Goal: Task Accomplishment & Management: Manage account settings

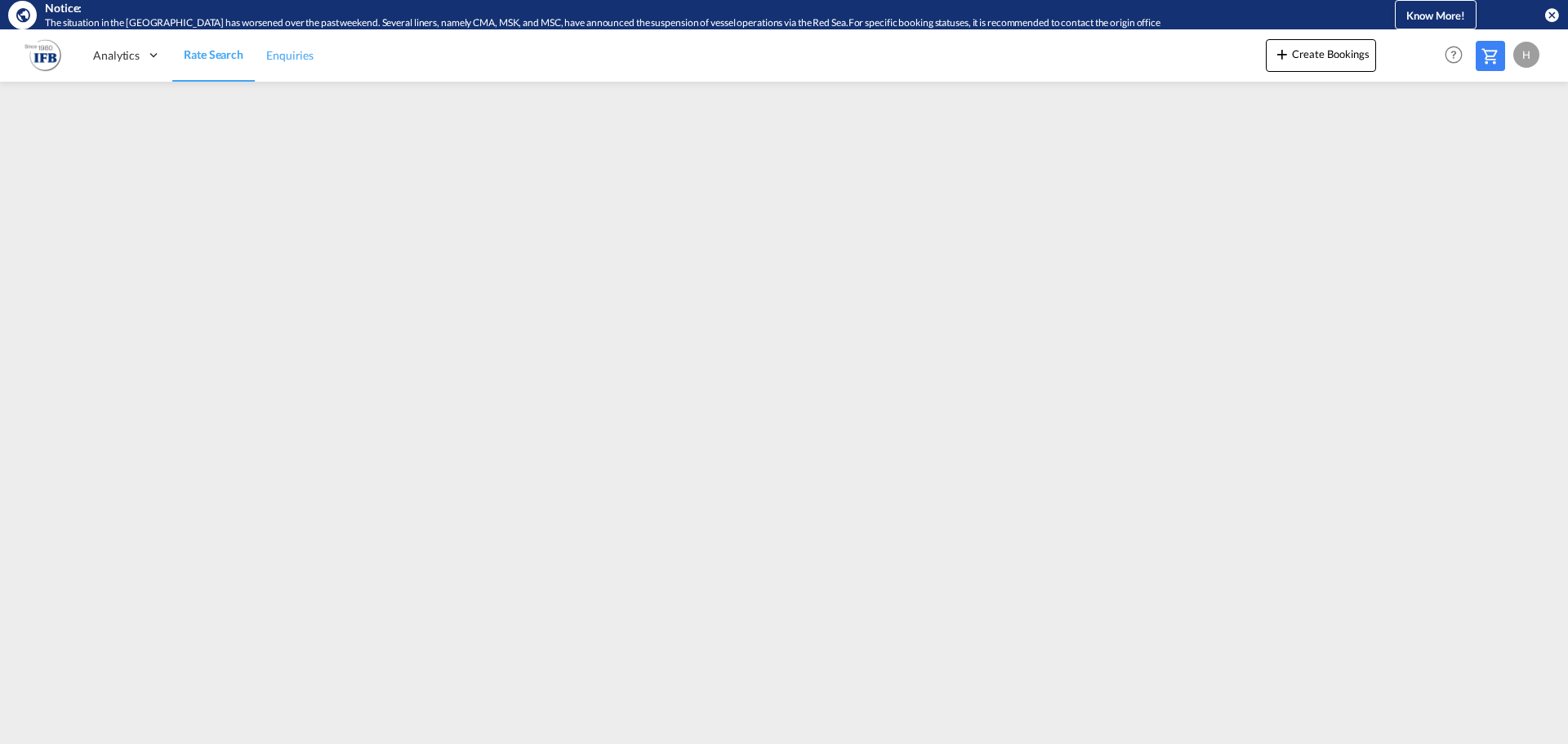
click at [261, 62] on link "Enquiries" at bounding box center [290, 55] width 70 height 53
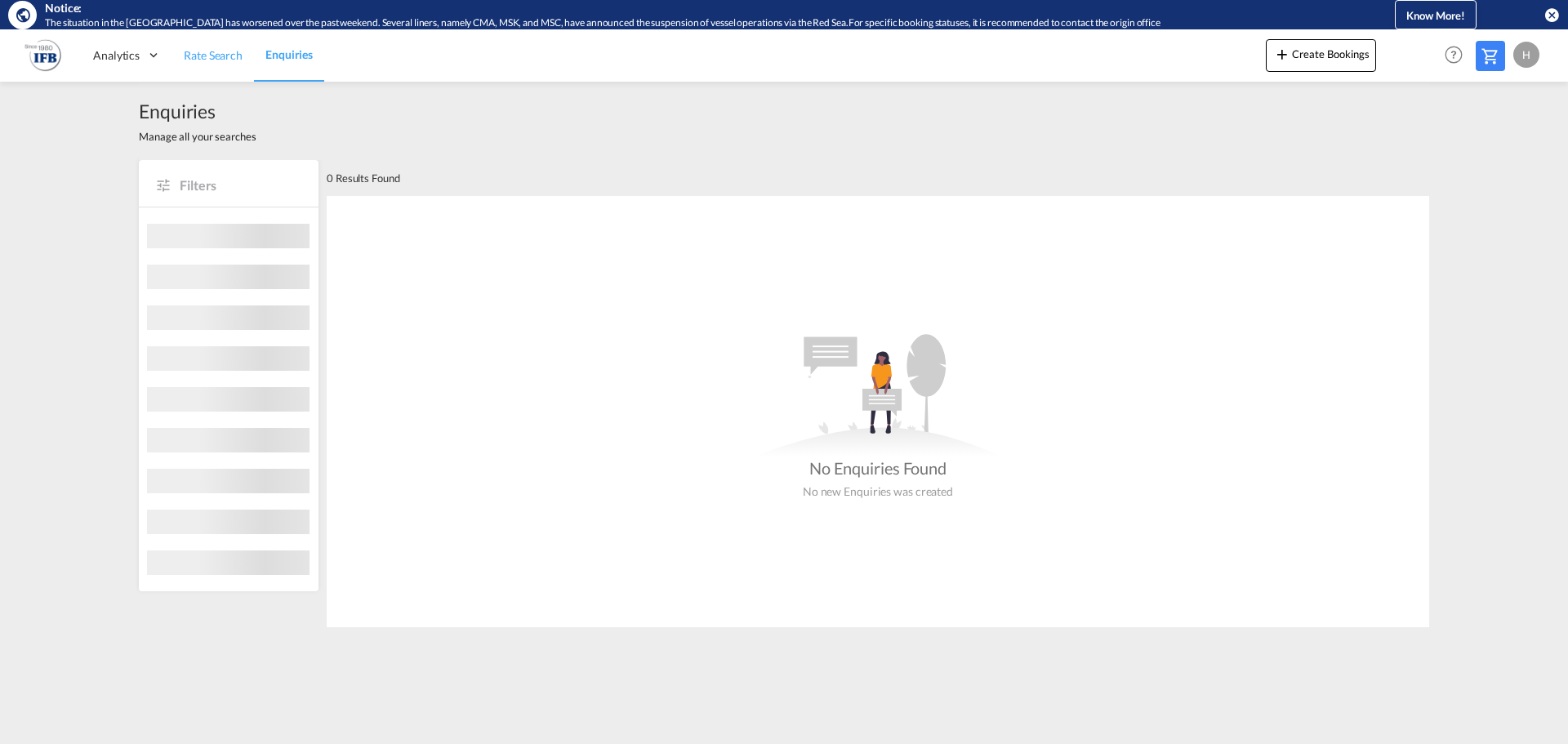
click at [235, 58] on span "Rate Search" at bounding box center [213, 55] width 59 height 14
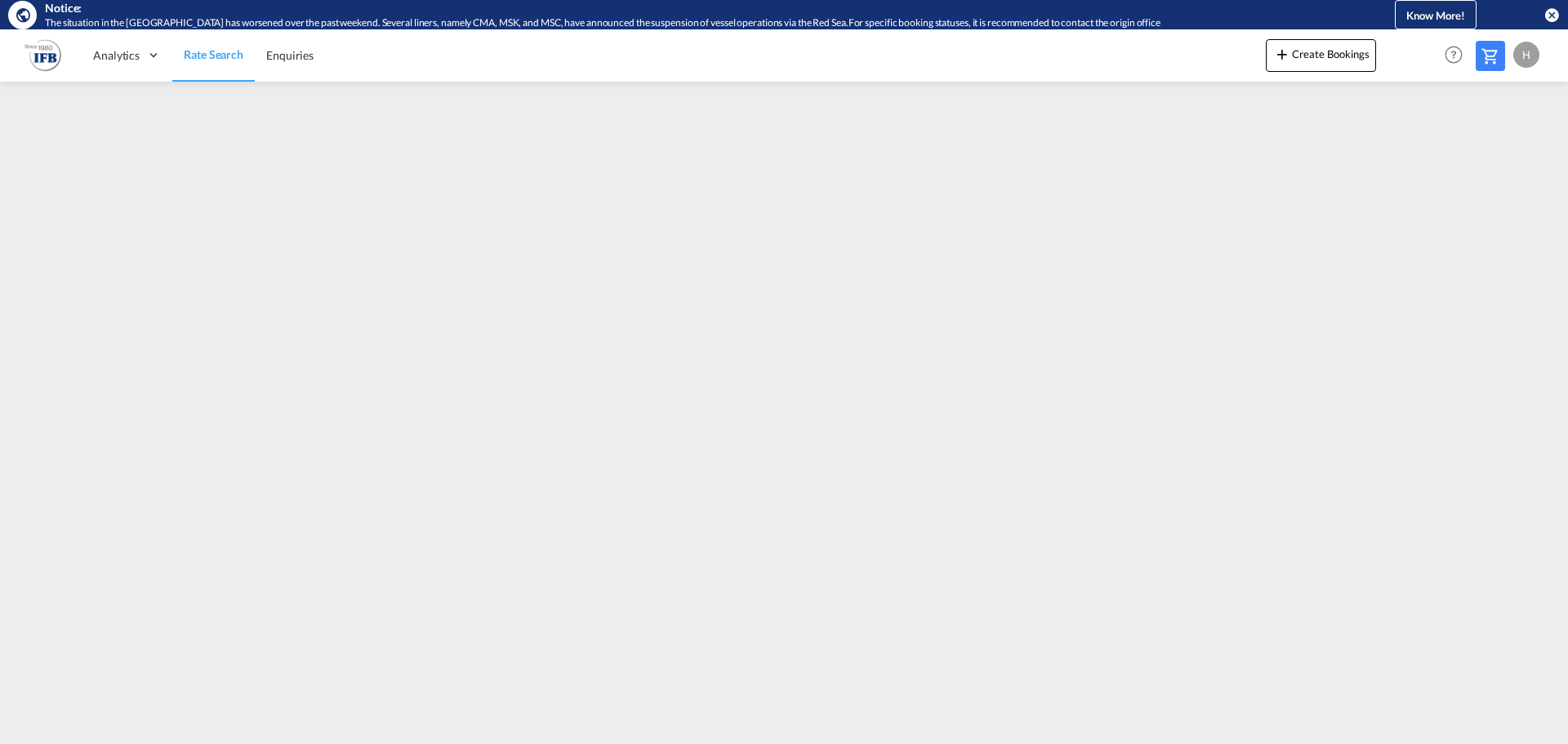
click at [1530, 60] on div "H" at bounding box center [1527, 55] width 26 height 26
click at [1494, 157] on button "Logout" at bounding box center [1508, 154] width 106 height 32
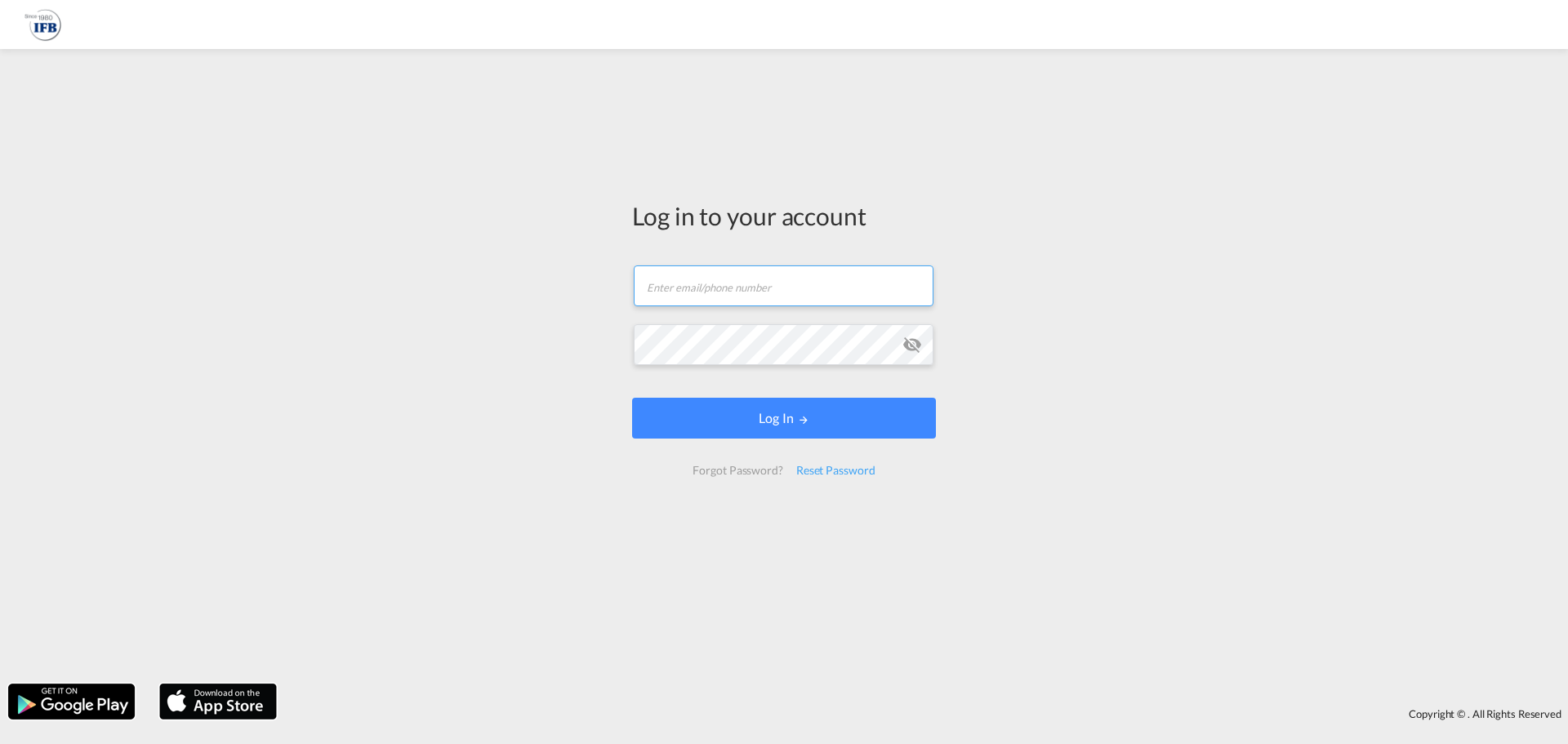
type input "helge.henning@ifbhamburg.de"
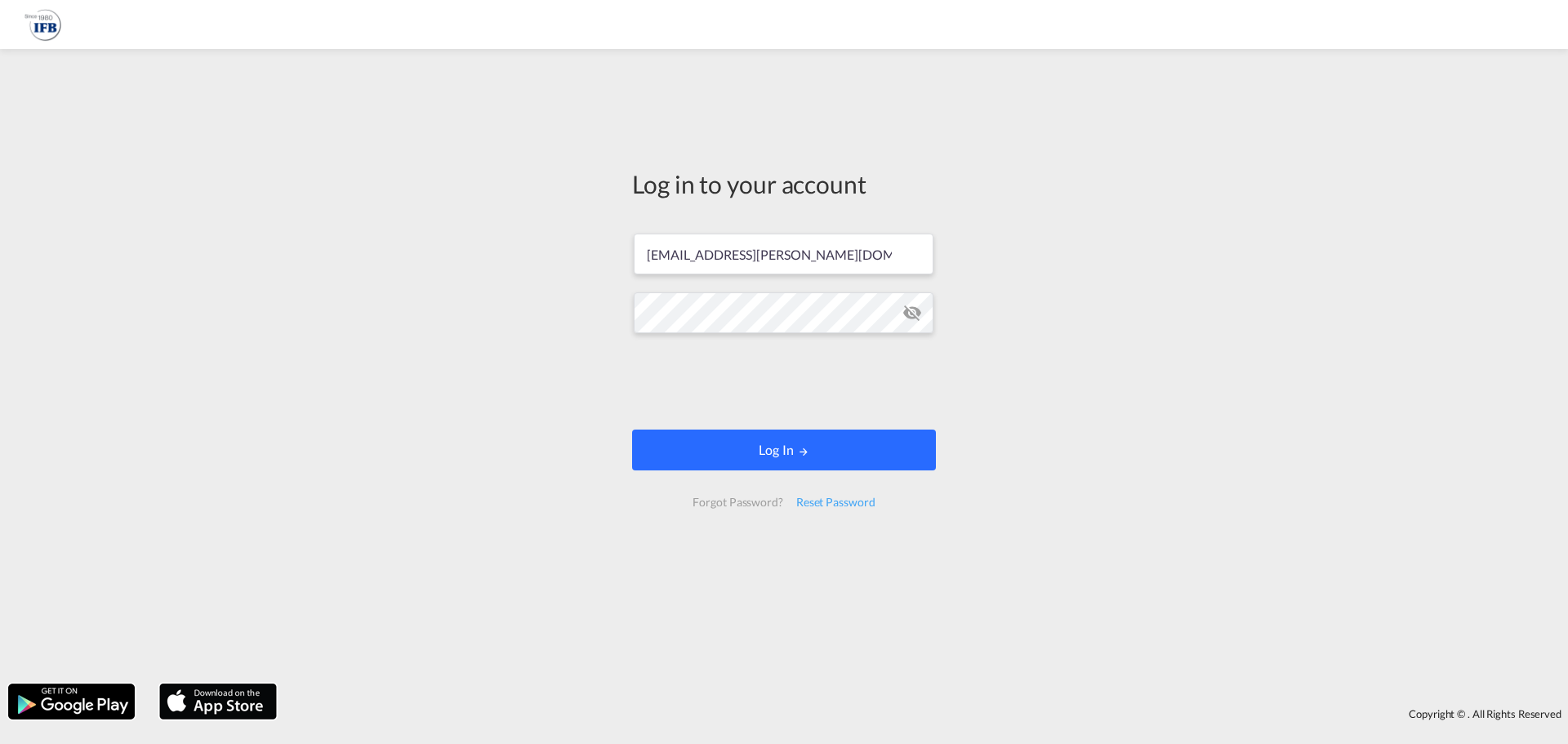
click at [767, 431] on button "Log In" at bounding box center [784, 449] width 304 height 41
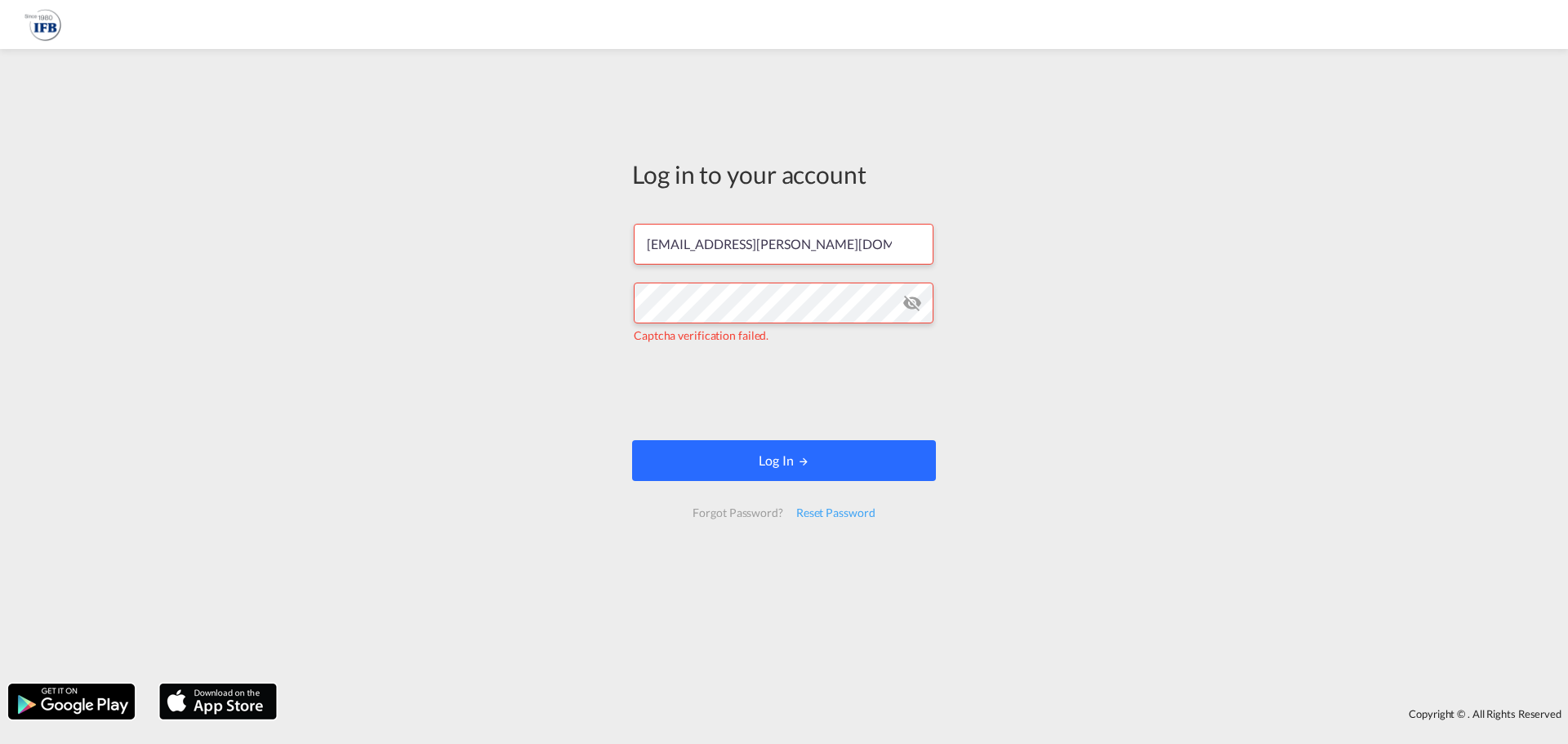
click at [774, 449] on button "Log In" at bounding box center [784, 460] width 304 height 41
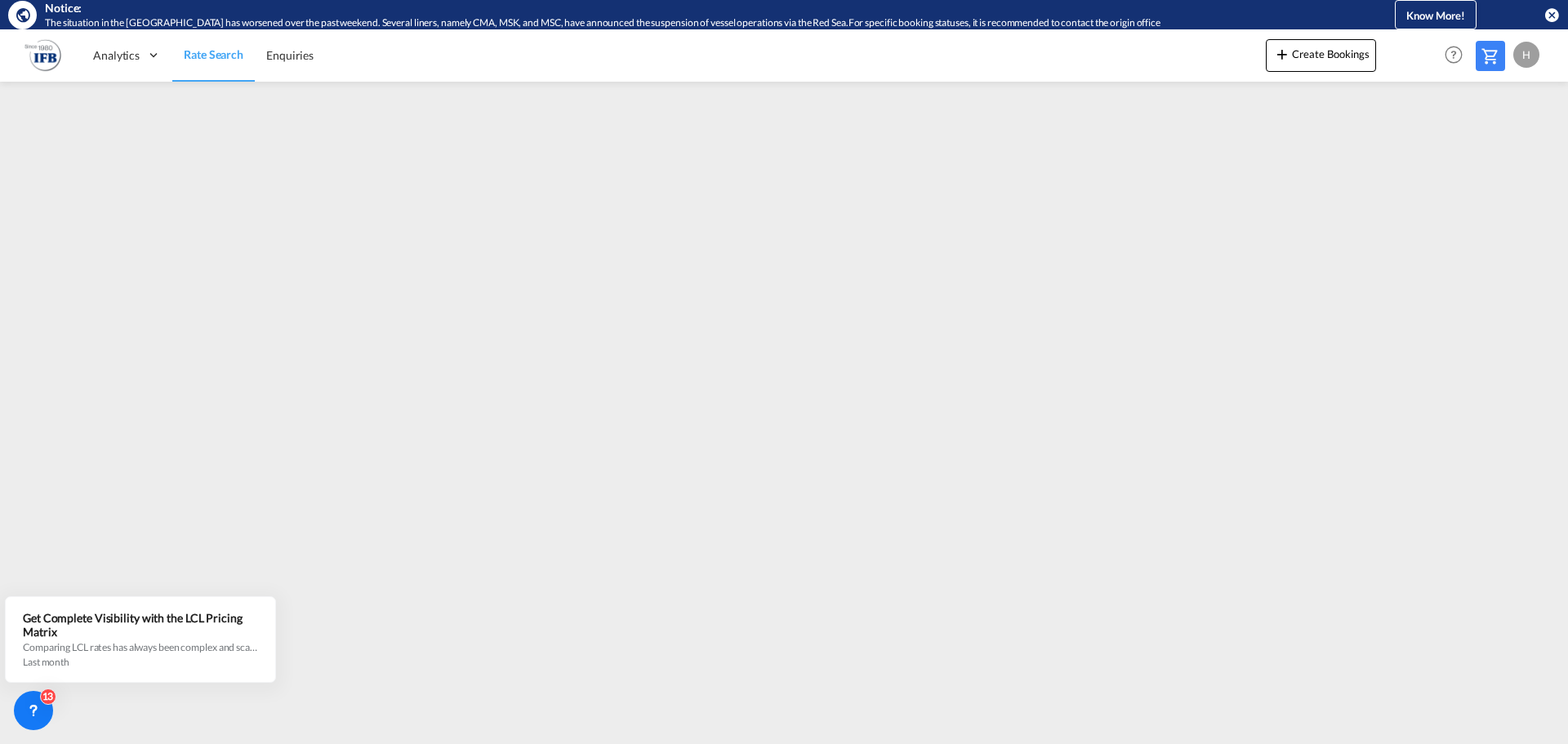
click at [1527, 50] on div "H" at bounding box center [1527, 55] width 26 height 26
click at [1504, 156] on button "Logout" at bounding box center [1508, 154] width 106 height 32
type input "[EMAIL_ADDRESS][PERSON_NAME][DOMAIN_NAME]"
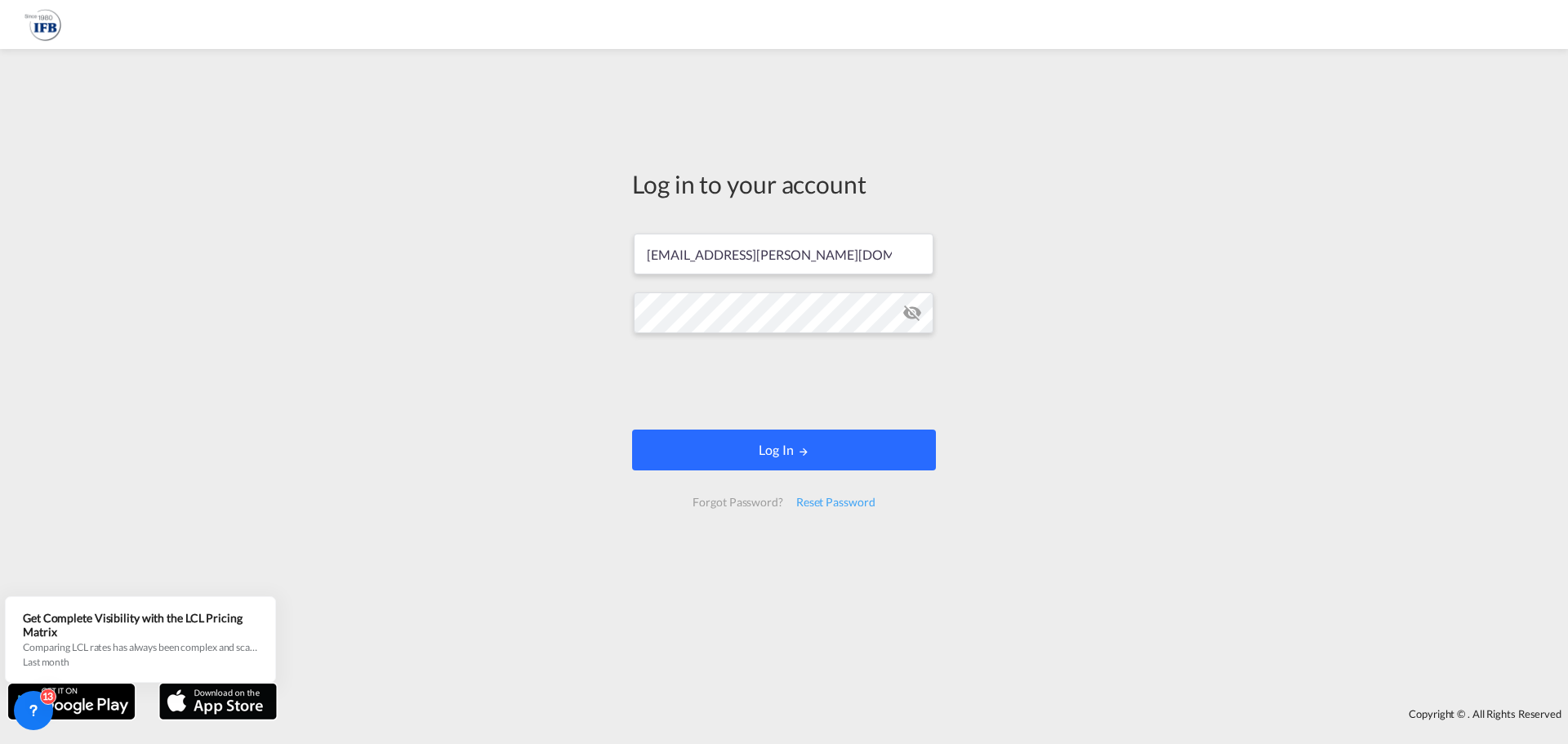
click at [725, 439] on button "Log In" at bounding box center [784, 449] width 304 height 41
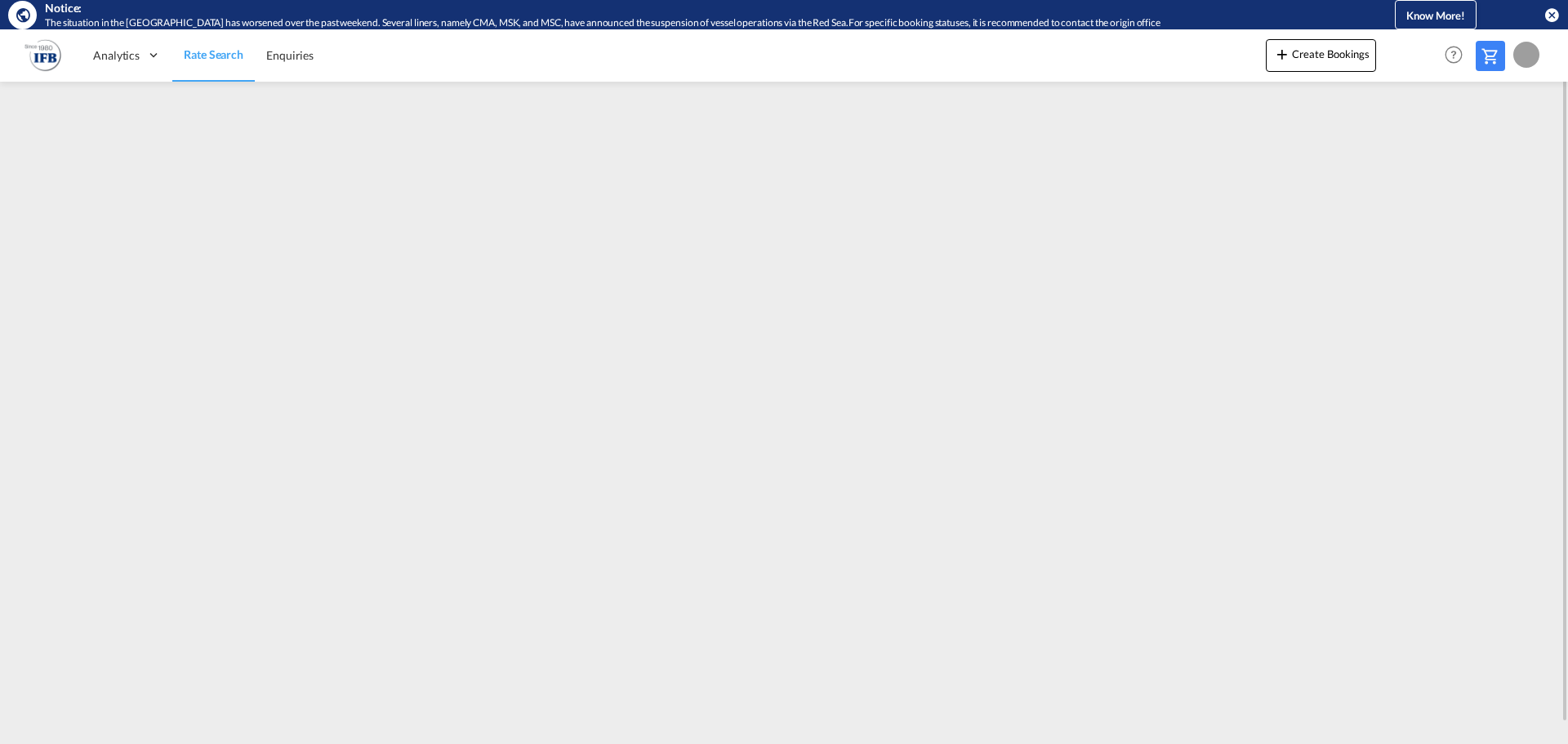
click at [1536, 36] on md-menu "My Profile Logout" at bounding box center [1528, 49] width 31 height 38
click at [1529, 55] on div "H" at bounding box center [1527, 55] width 26 height 26
click at [1494, 156] on button "Logout" at bounding box center [1508, 154] width 106 height 32
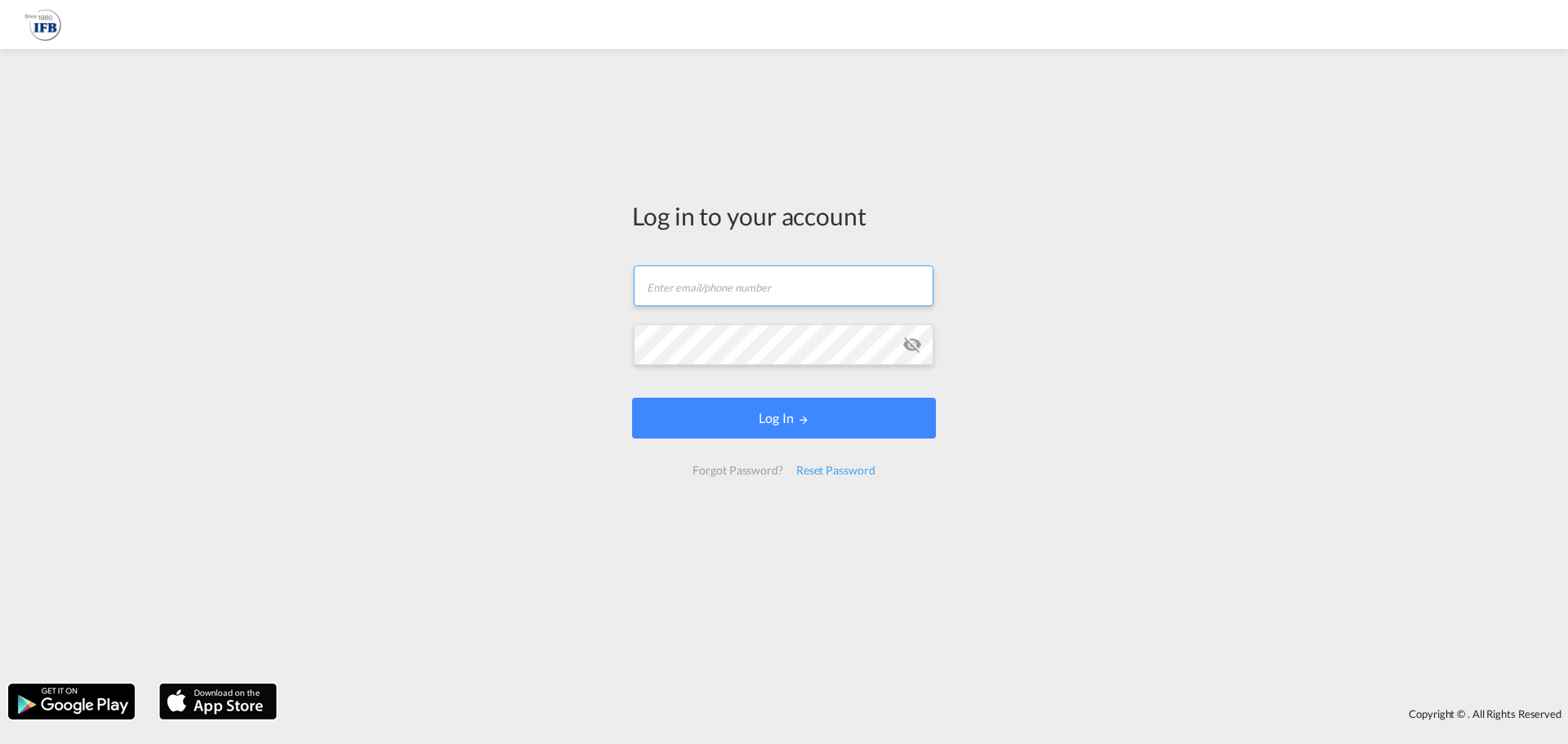
type input "[EMAIL_ADDRESS][PERSON_NAME][DOMAIN_NAME]"
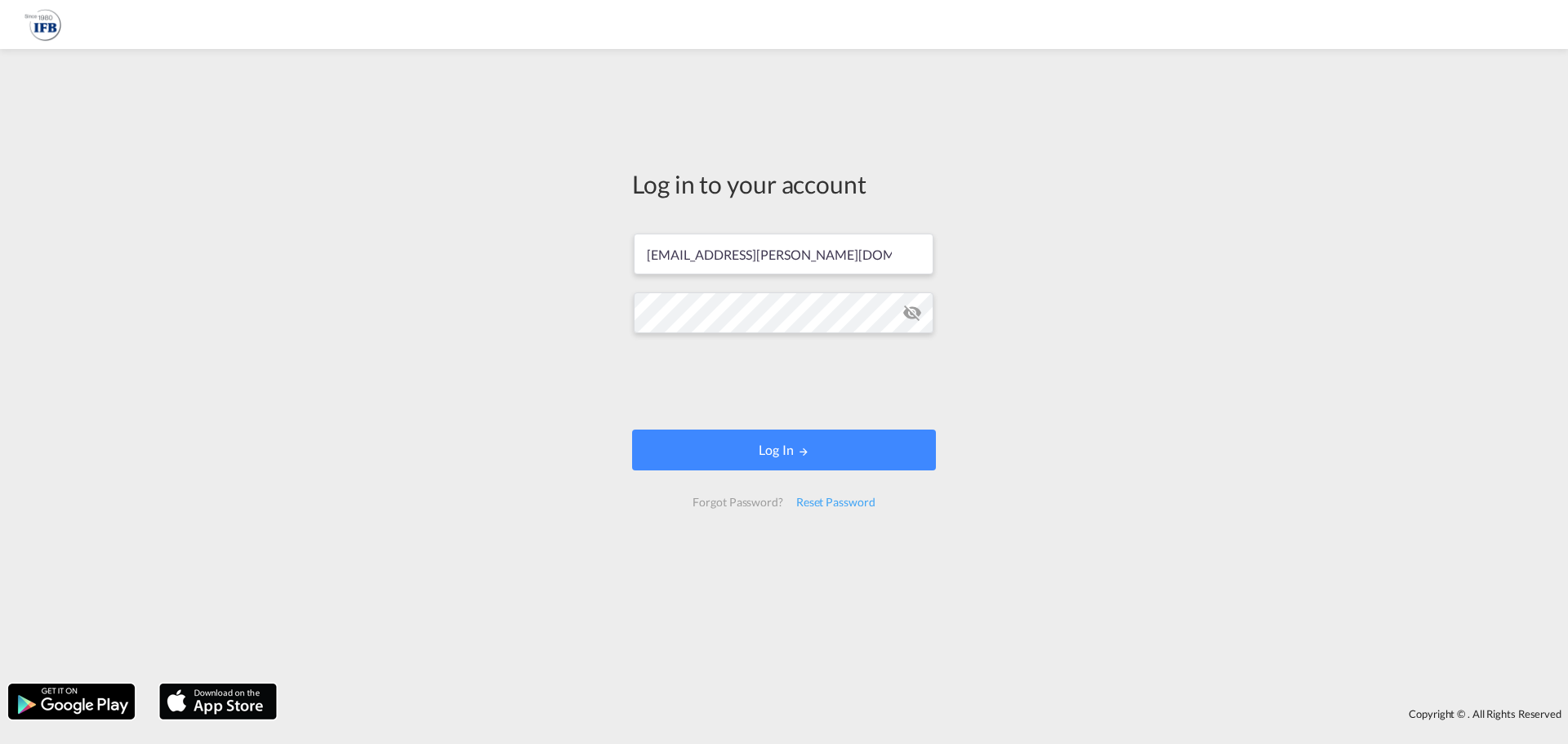
click at [909, 314] on md-icon "icon-eye-off" at bounding box center [913, 313] width 20 height 20
click at [674, 450] on button "Log In" at bounding box center [784, 449] width 304 height 41
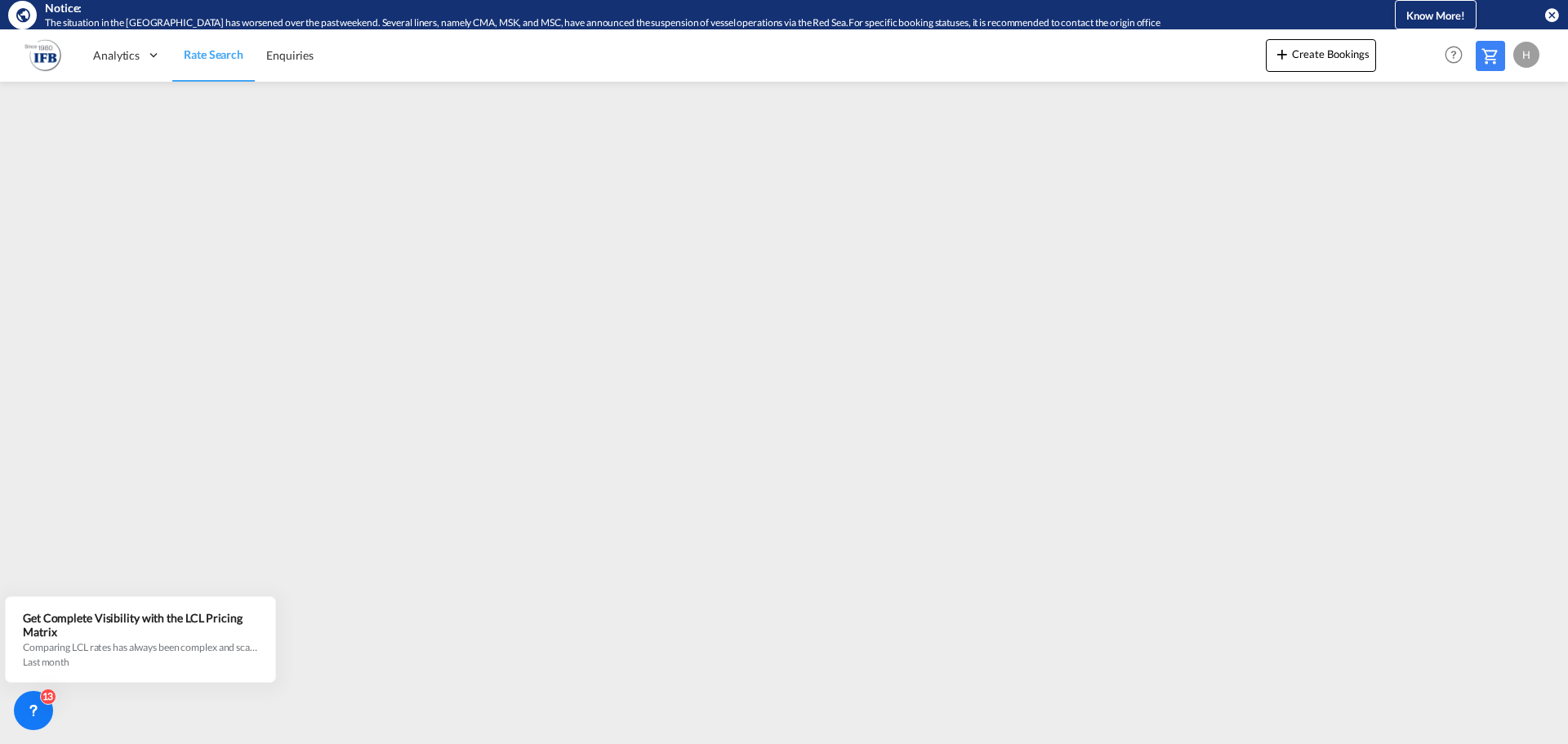
click at [1551, 17] on md-icon "icon-close-circle" at bounding box center [1552, 15] width 17 height 17
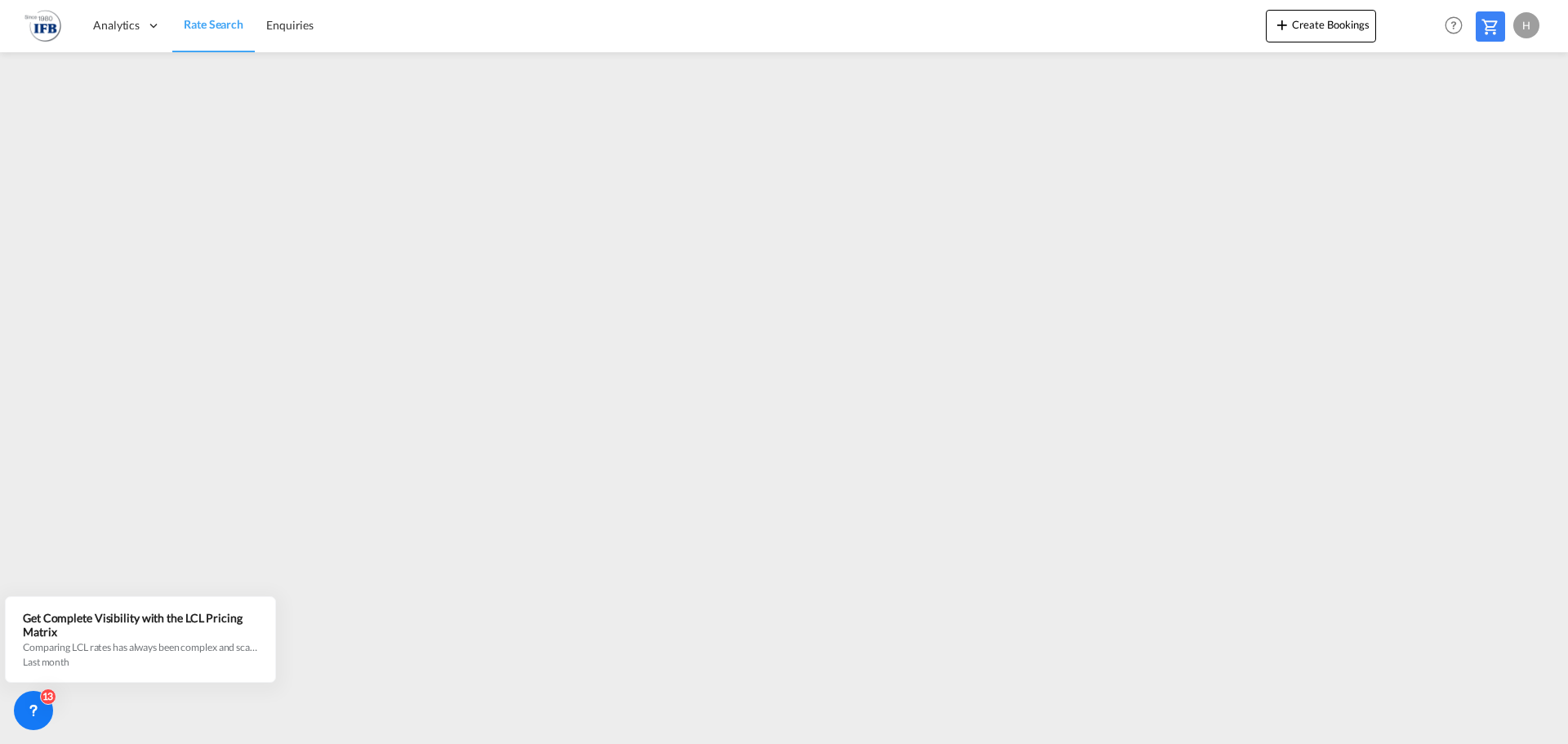
click at [1522, 31] on div "H" at bounding box center [1527, 26] width 26 height 26
click at [1522, 69] on button "My Profile" at bounding box center [1508, 71] width 106 height 32
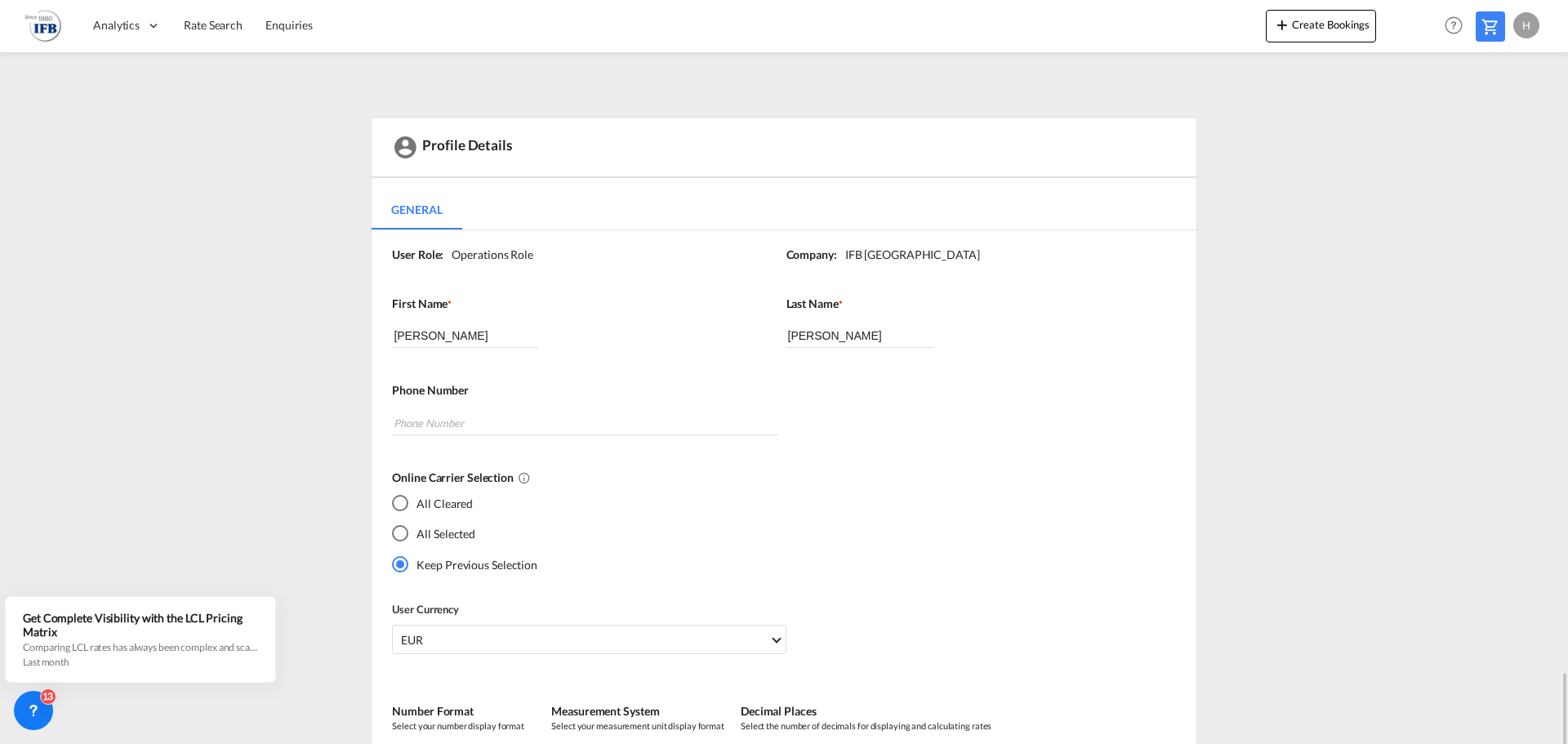
scroll to position [409, 0]
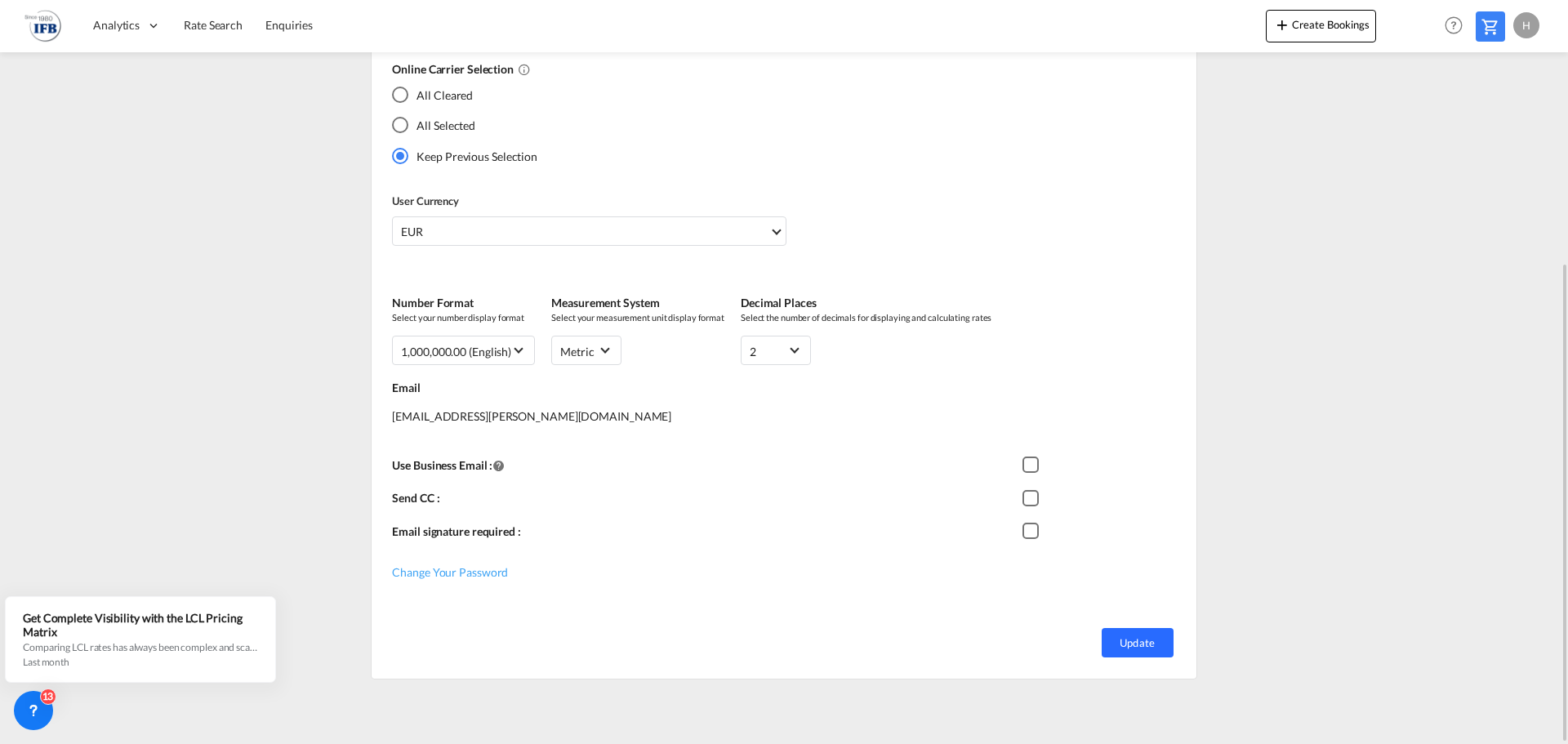
click at [1131, 652] on button "Update" at bounding box center [1138, 643] width 72 height 30
click at [432, 89] on md-radio-button "All Cleared" at bounding box center [465, 94] width 146 height 17
click at [1130, 630] on button "Update" at bounding box center [1138, 643] width 72 height 30
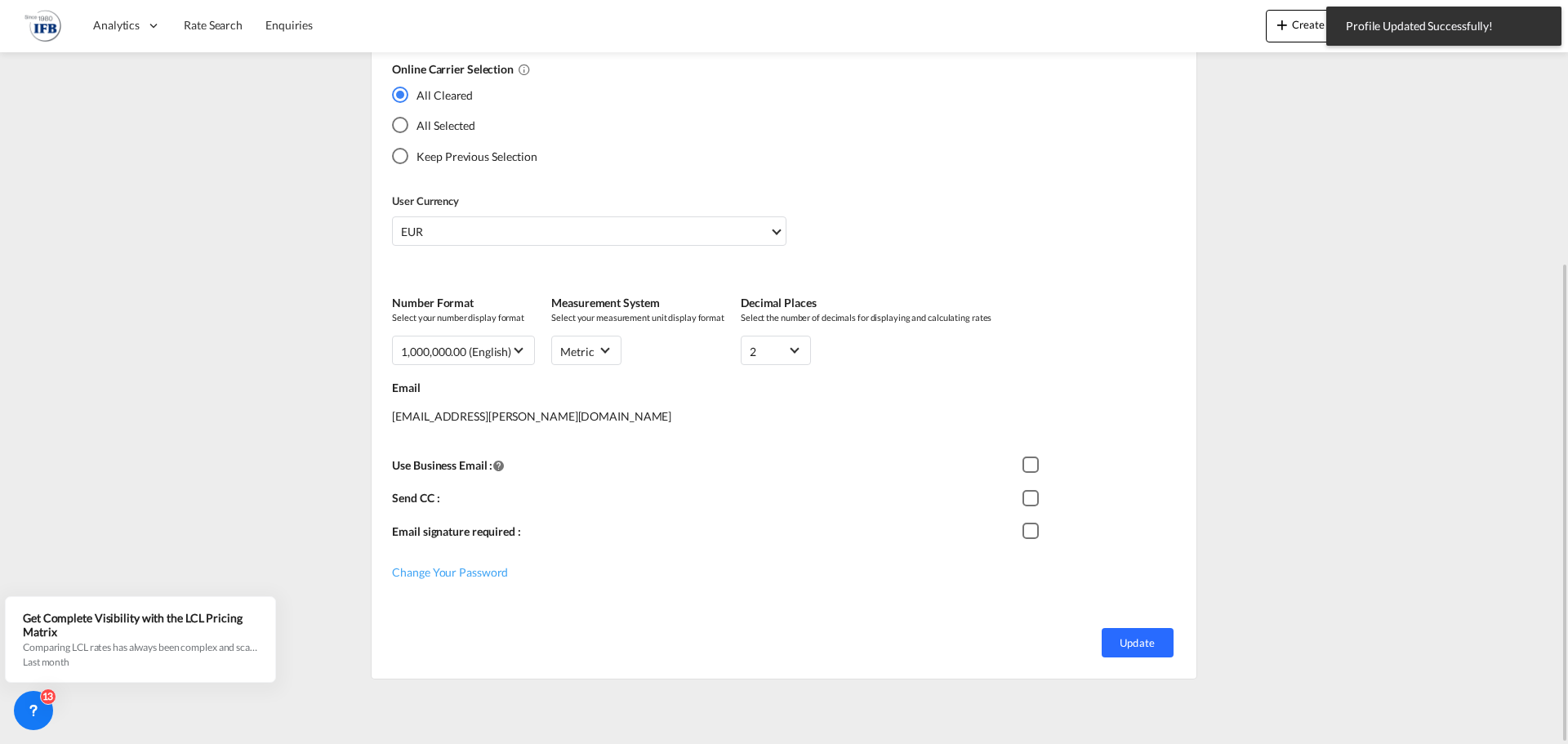
click at [1139, 645] on button "Update" at bounding box center [1138, 643] width 72 height 30
click at [1315, 320] on div "Profile Details General General User Role: Operations Role Company: IFB [GEOGRA…" at bounding box center [784, 194] width 1291 height 972
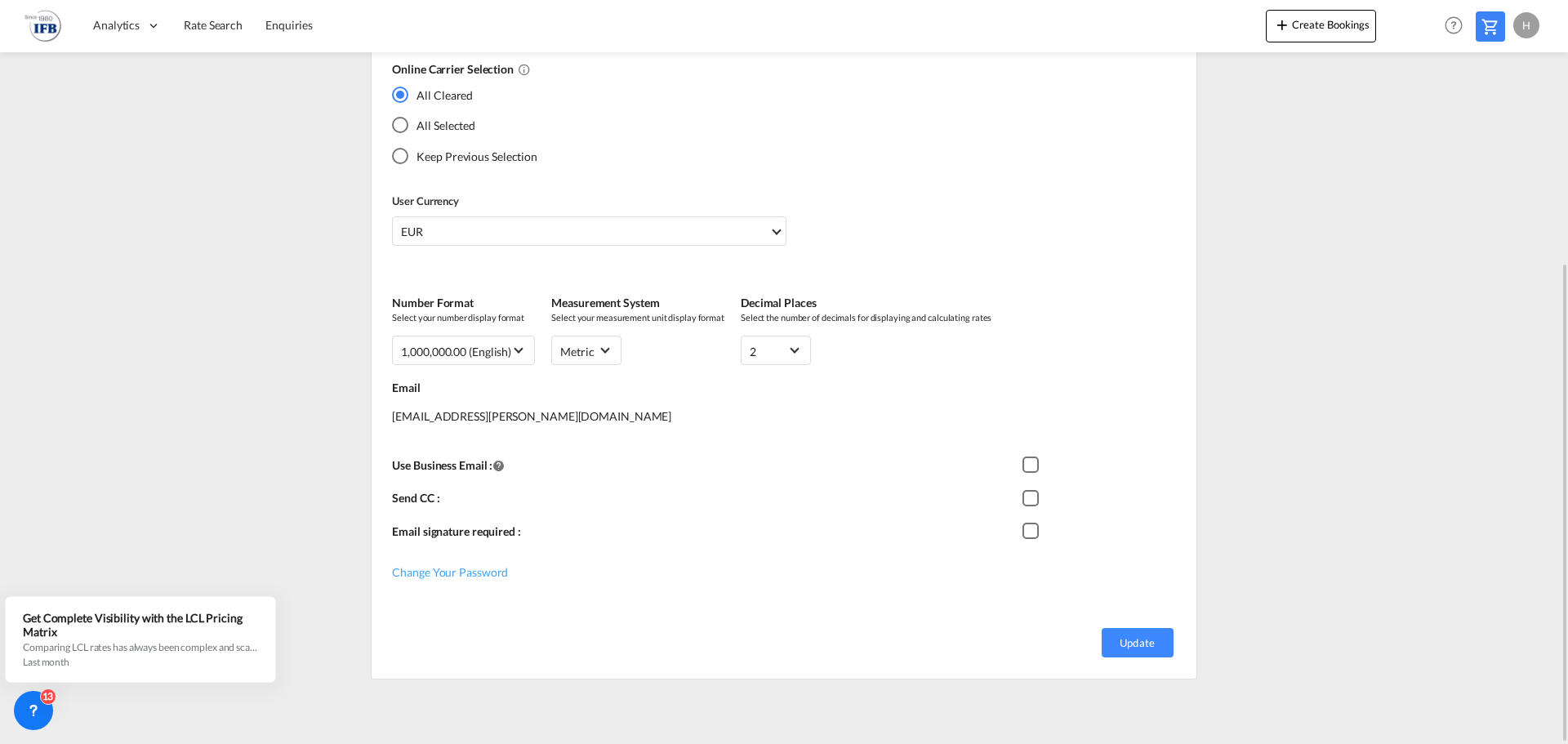
click at [1525, 31] on div "H" at bounding box center [1527, 26] width 26 height 26
click at [1511, 132] on button "Logout" at bounding box center [1508, 124] width 106 height 32
click at [1510, 131] on md-content "Analytics Reports Rate Search Enquiries Create Bookings Help Resources Product …" at bounding box center [784, 372] width 1568 height 744
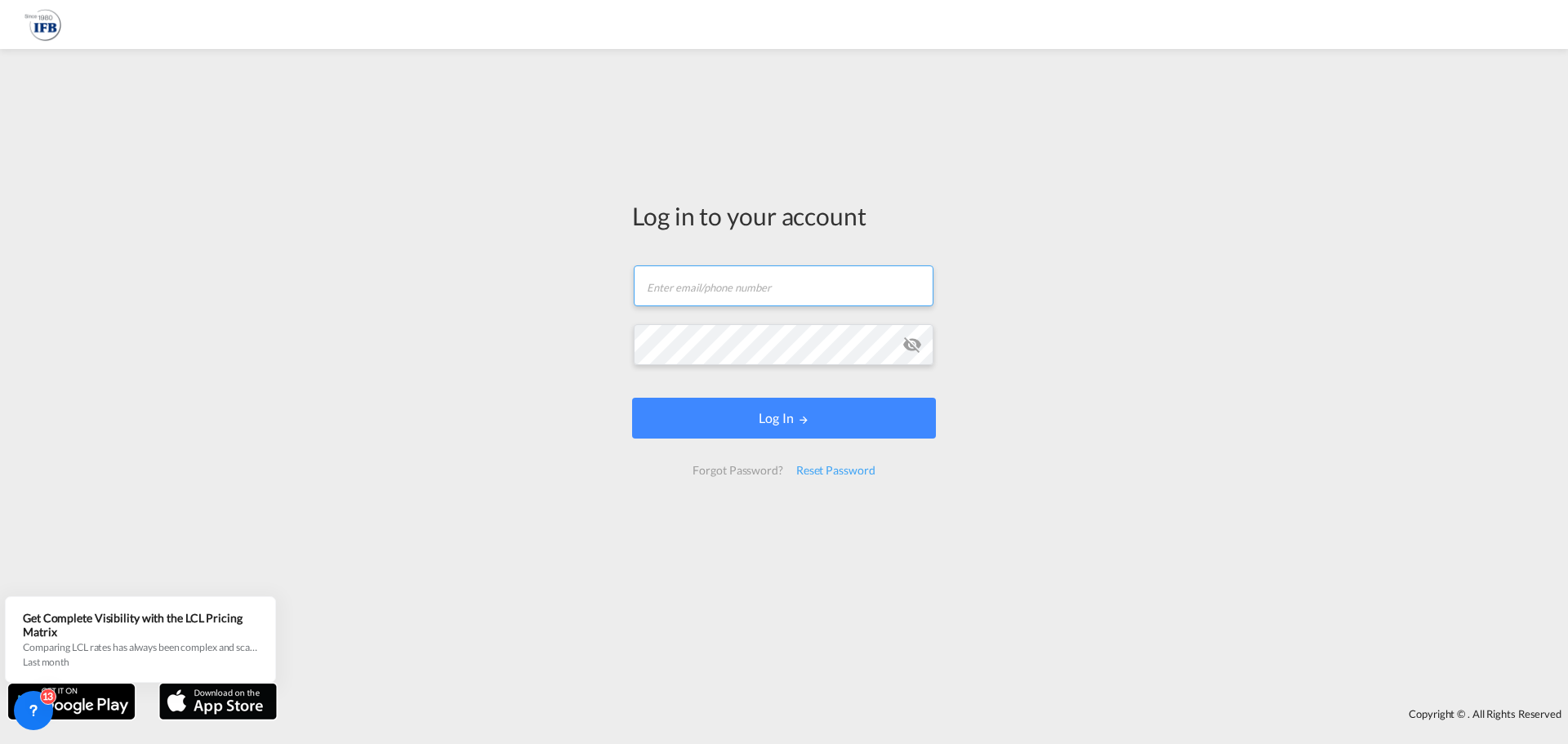
type input "[EMAIL_ADDRESS][PERSON_NAME][DOMAIN_NAME]"
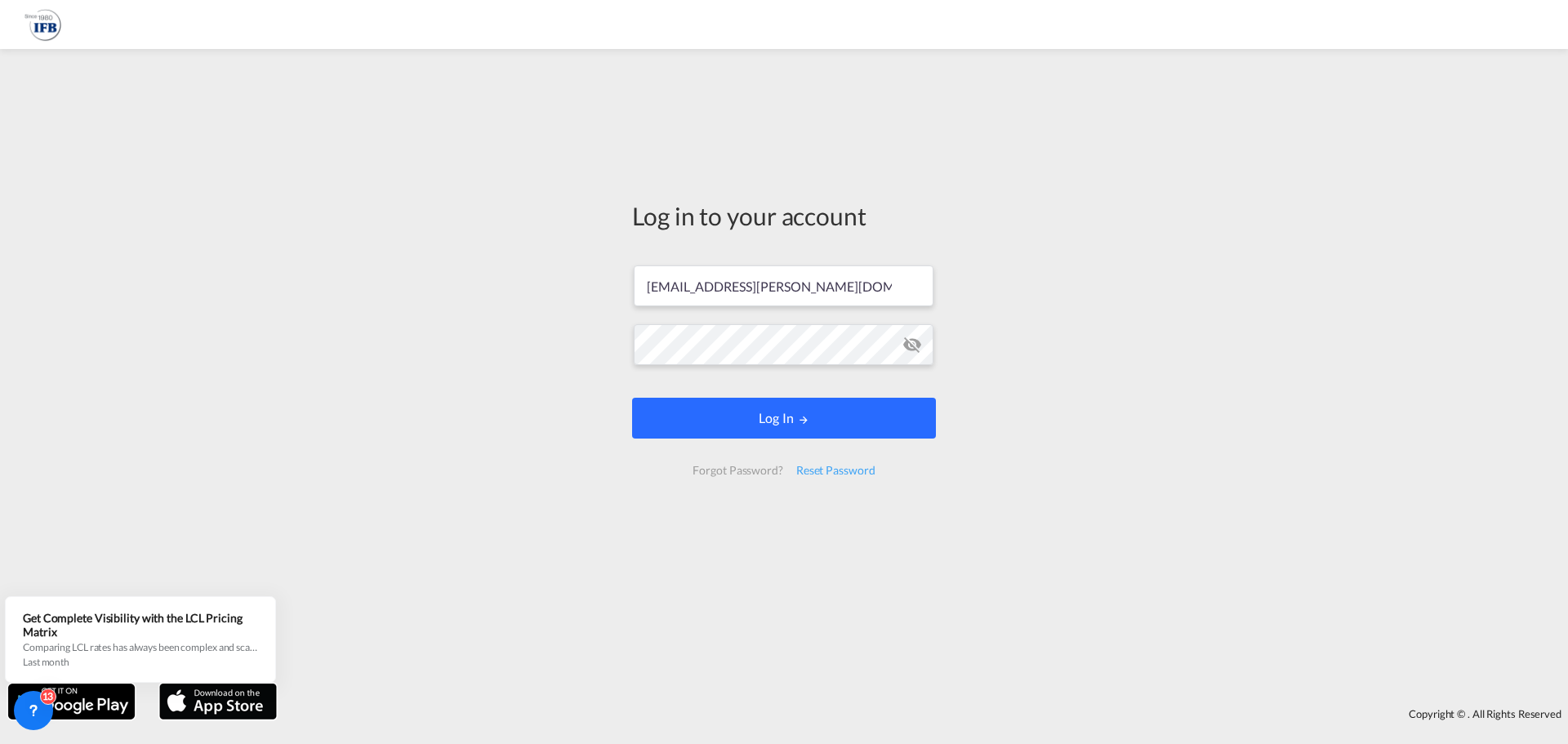
click at [788, 413] on button "Log In" at bounding box center [784, 418] width 304 height 41
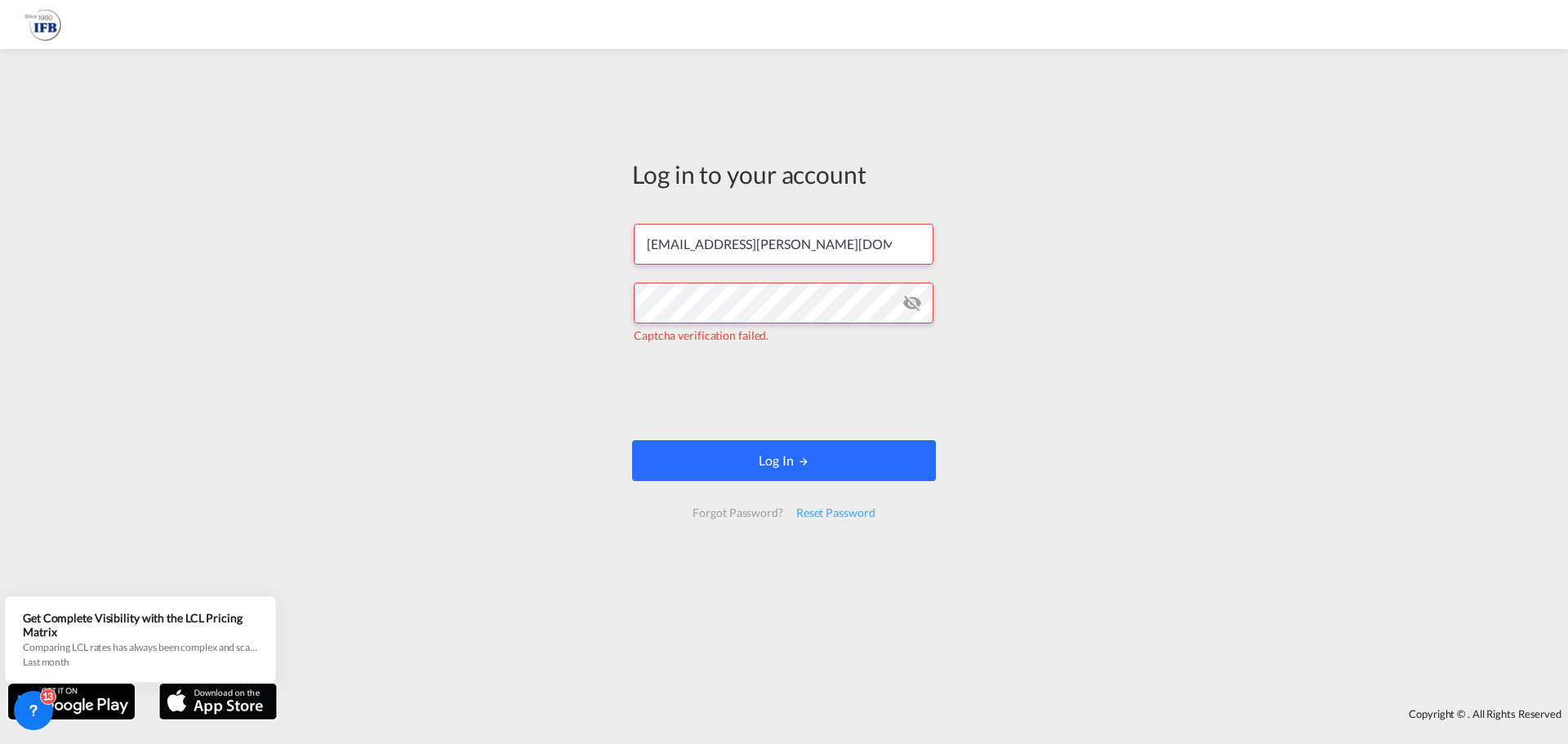
click at [742, 464] on button "Log In" at bounding box center [784, 460] width 304 height 41
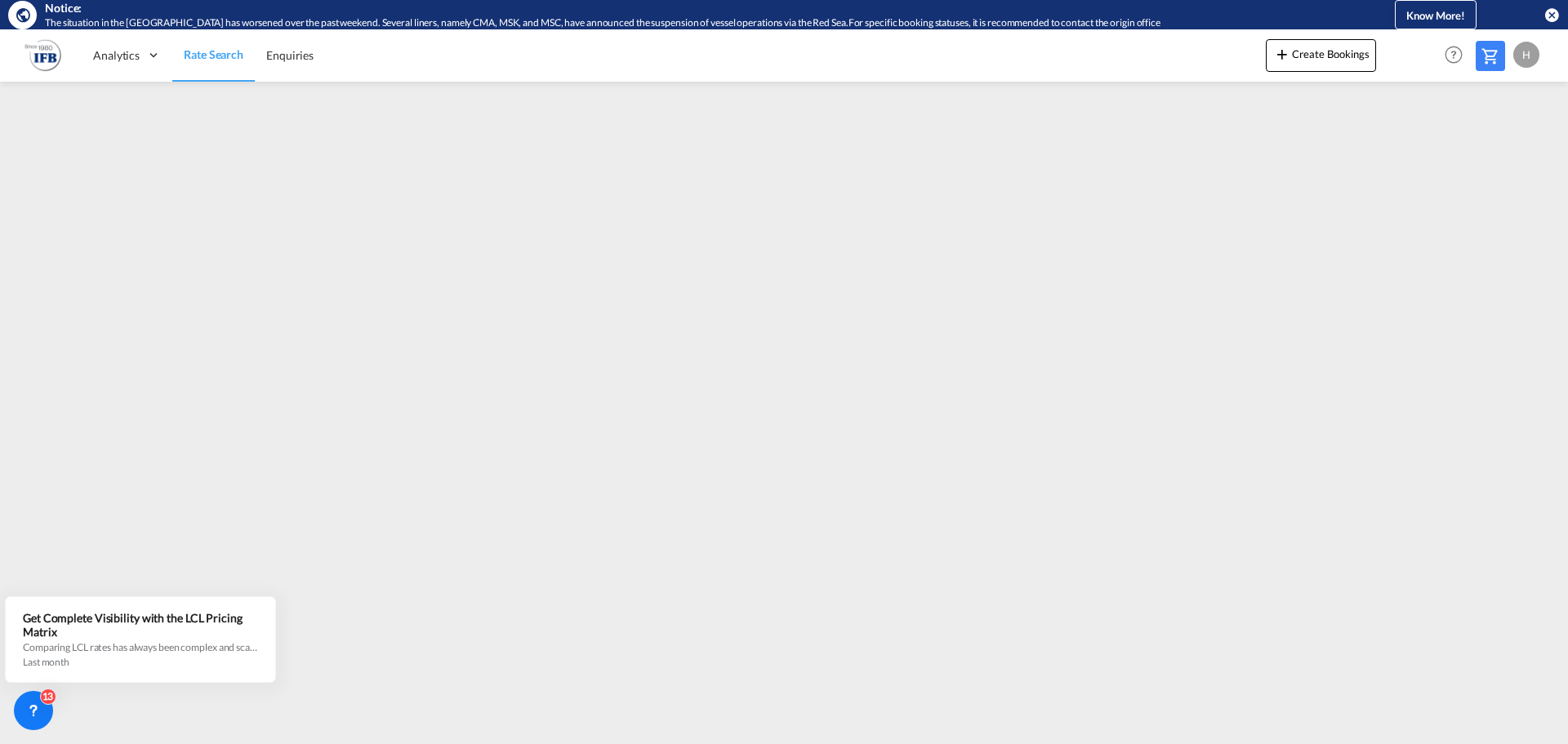
click at [1535, 69] on md-menu-bar "H My Profile Logout" at bounding box center [1528, 55] width 31 height 50
click at [1534, 62] on div "H" at bounding box center [1527, 55] width 26 height 26
click at [1510, 159] on button "Logout" at bounding box center [1508, 154] width 106 height 32
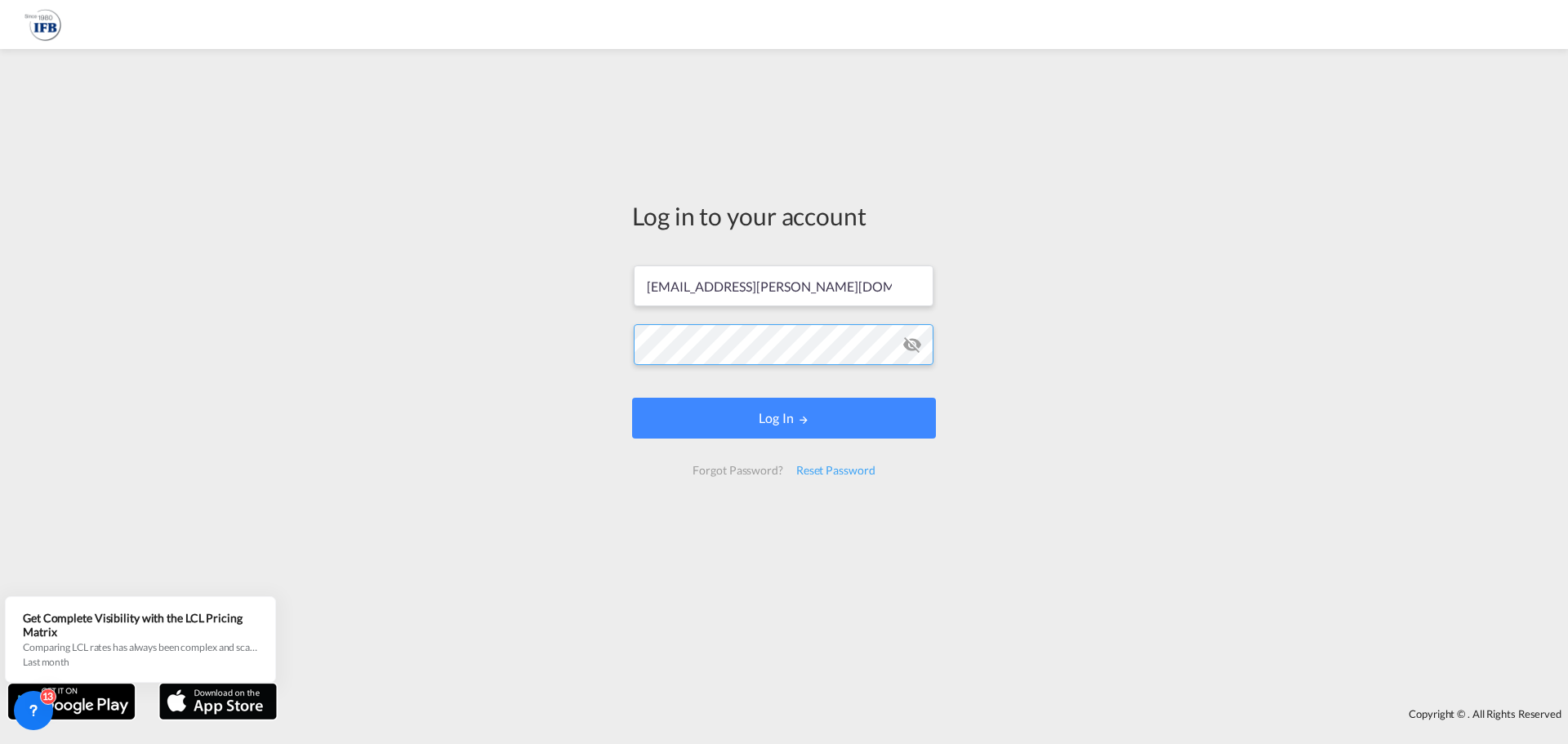
click at [554, 347] on div "Log in to your account [PERSON_NAME][EMAIL_ADDRESS][PERSON_NAME][DOMAIN_NAME] L…" at bounding box center [784, 366] width 1568 height 618
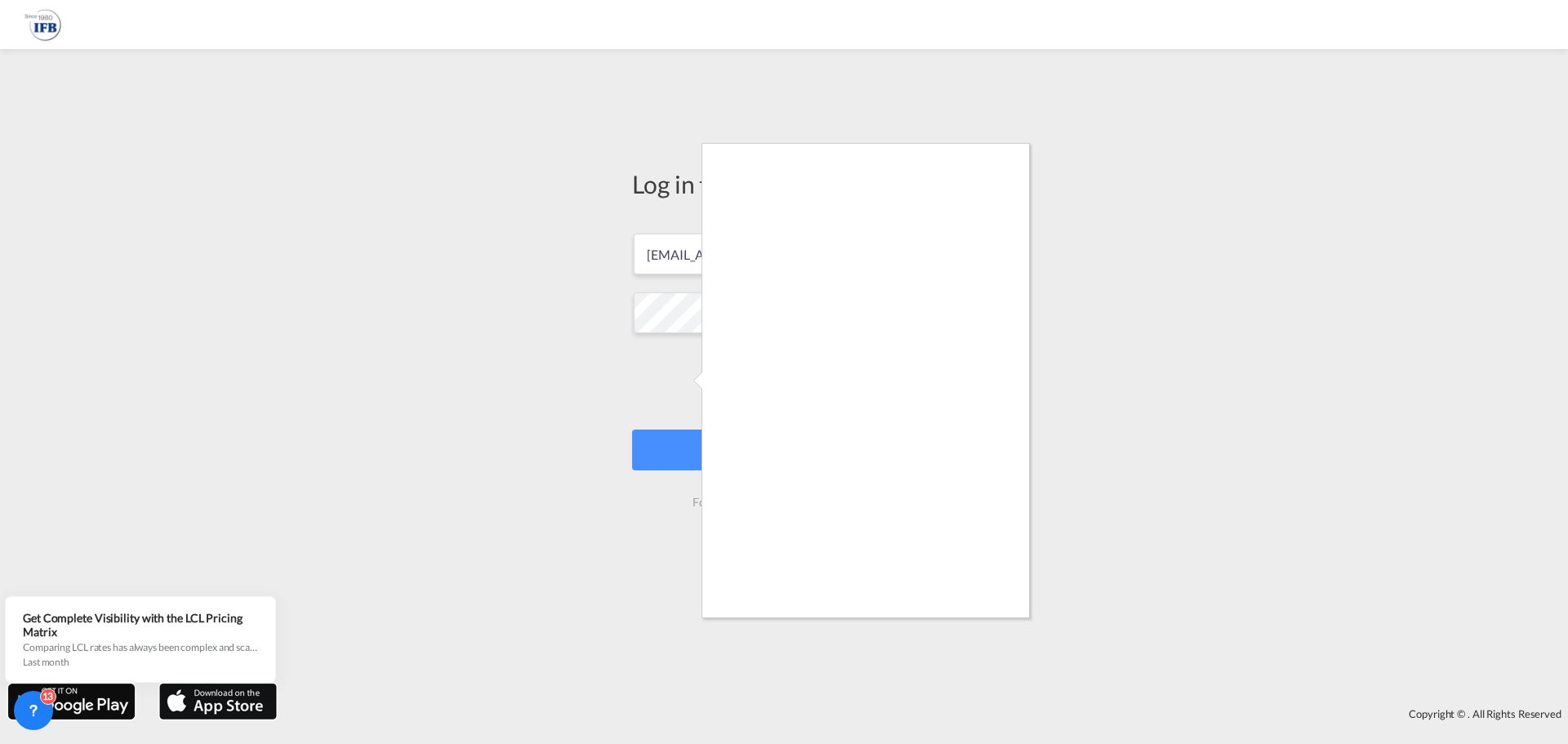
click at [699, 434] on div at bounding box center [784, 372] width 1568 height 744
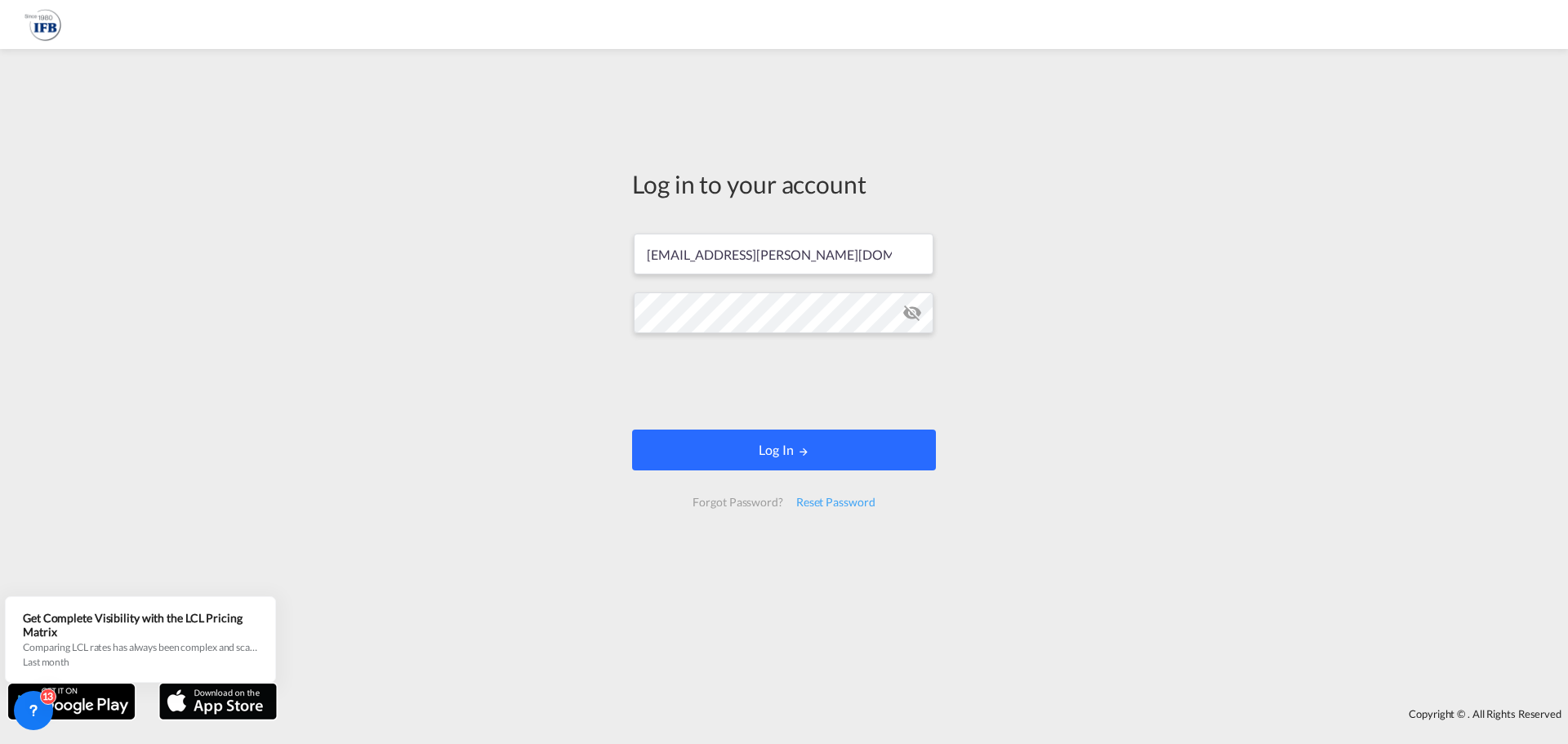
click at [693, 444] on button "Log In" at bounding box center [784, 449] width 304 height 41
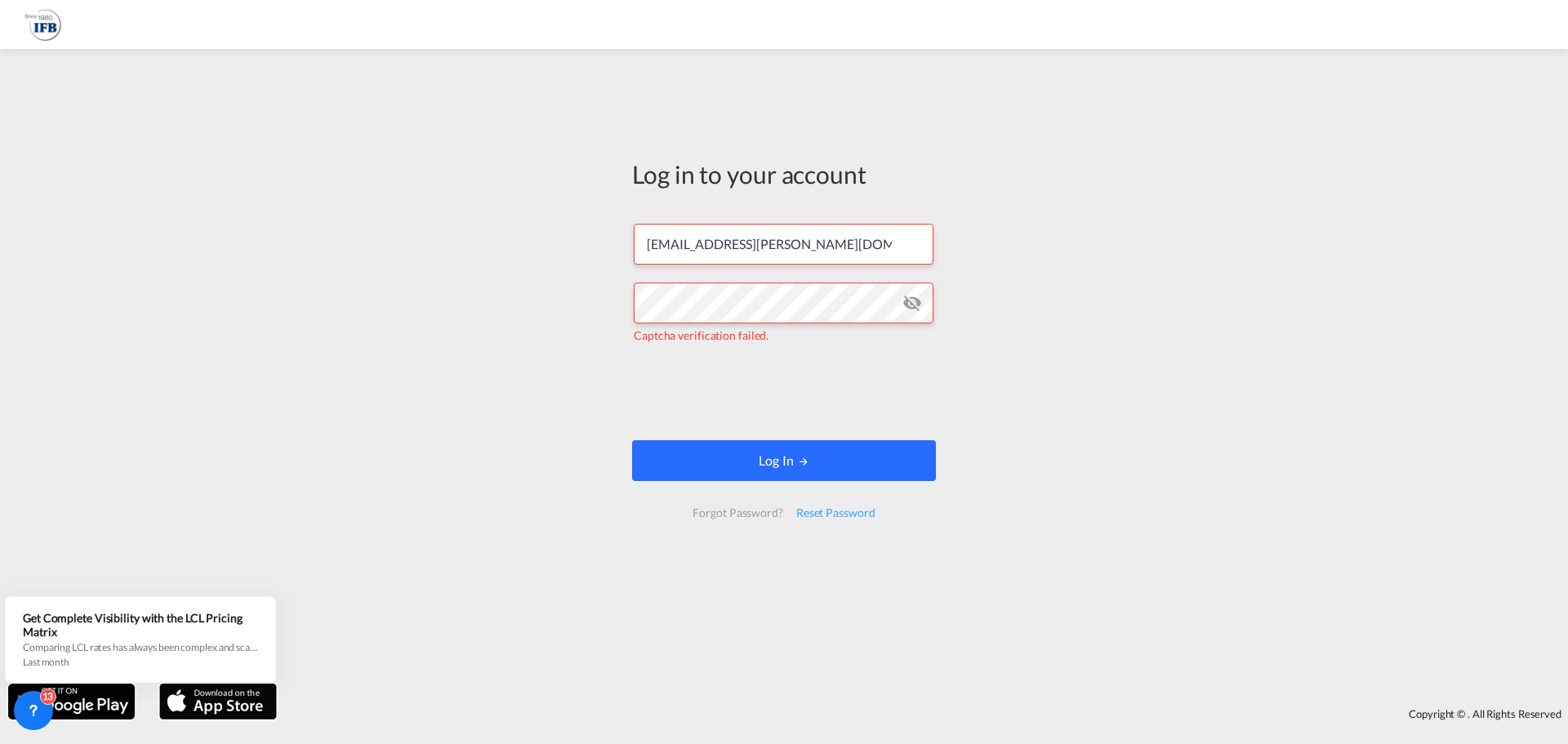
drag, startPoint x: 909, startPoint y: 435, endPoint x: 902, endPoint y: 445, distance: 12.2
click at [909, 436] on form "[EMAIL_ADDRESS][PERSON_NAME][DOMAIN_NAME] Captcha verification failed. Log In F…" at bounding box center [784, 371] width 304 height 326
click at [895, 449] on button "Log In" at bounding box center [784, 460] width 304 height 41
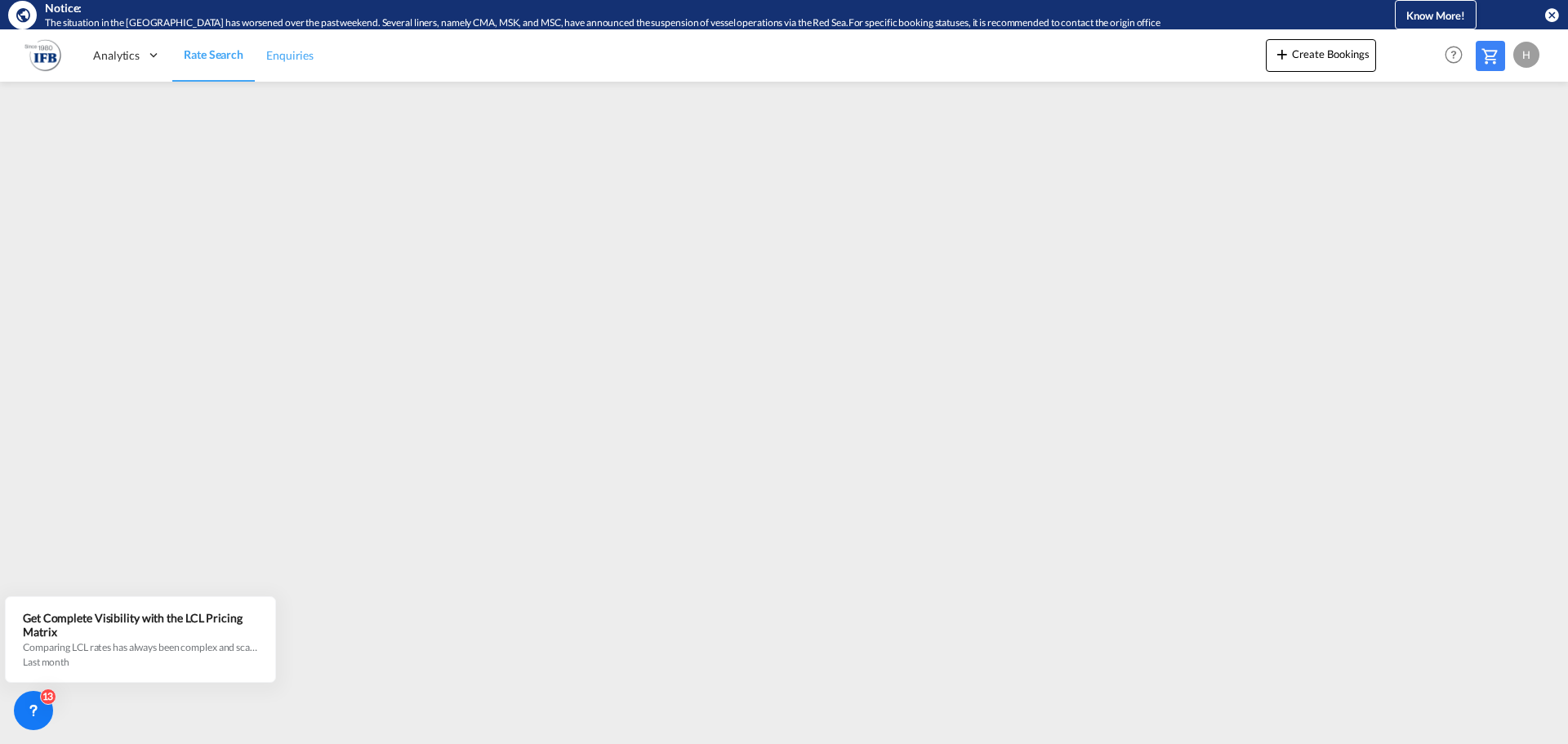
click at [309, 74] on link "Enquiries" at bounding box center [290, 55] width 70 height 53
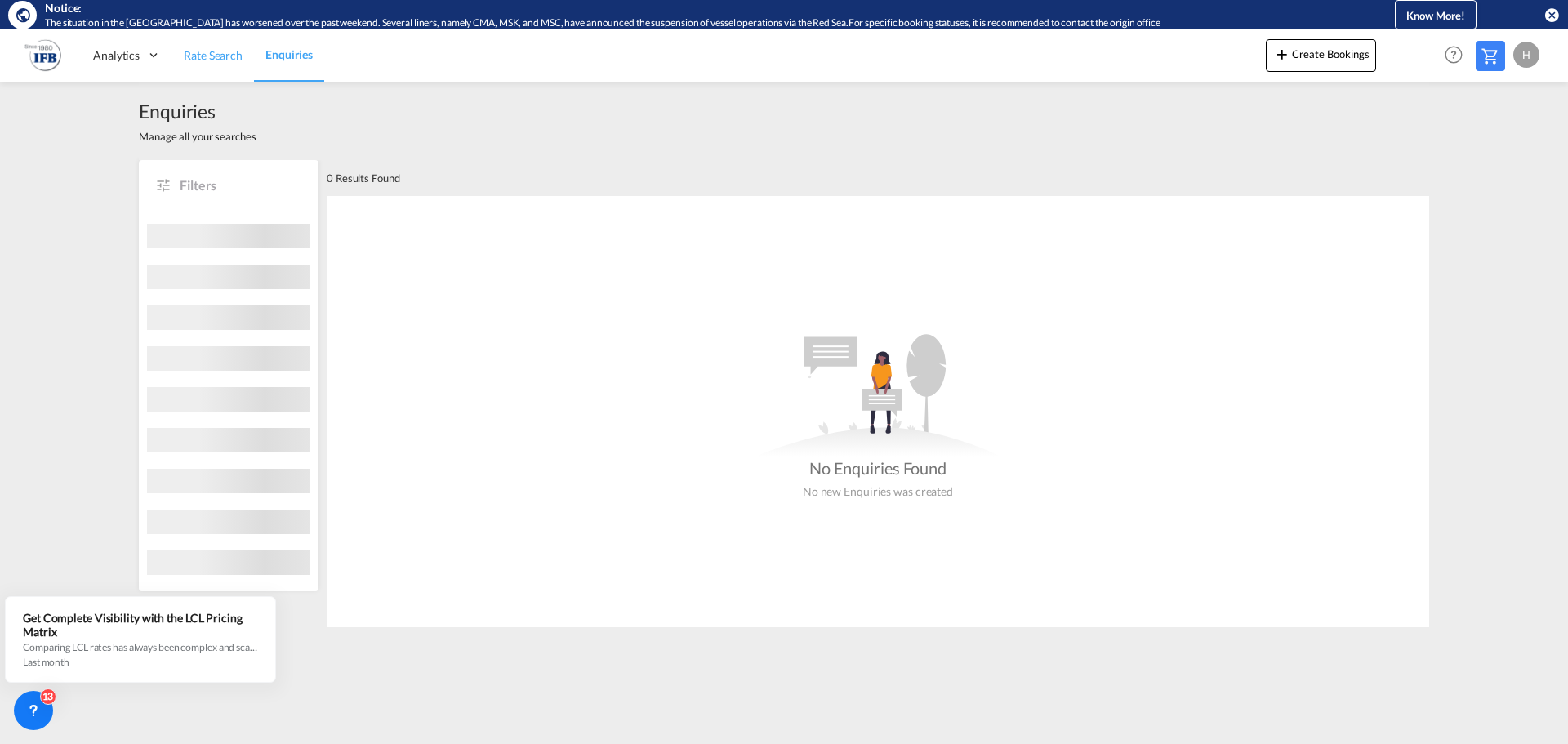
click at [209, 70] on link "Rate Search" at bounding box center [213, 55] width 82 height 53
